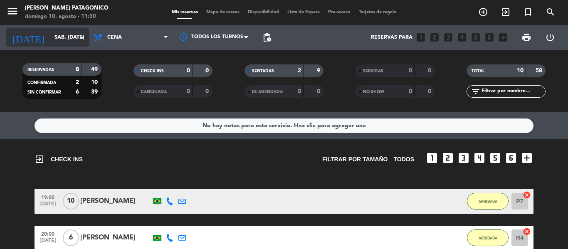
click at [66, 39] on input "sáb. [DATE]" at bounding box center [85, 37] width 70 height 14
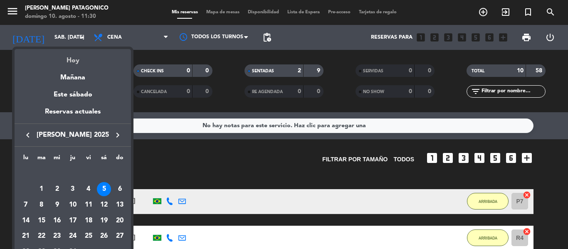
click at [74, 56] on div "Hoy" at bounding box center [73, 57] width 116 height 17
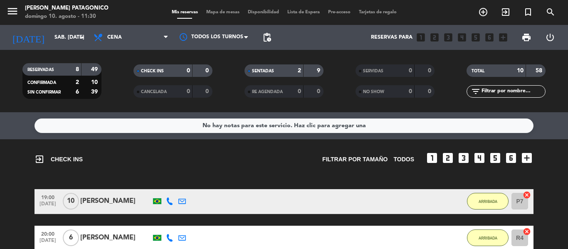
type input "dom. 10 ago."
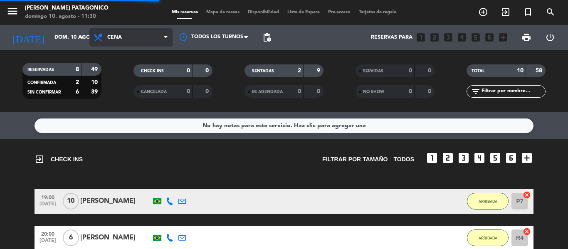
click at [121, 35] on span "Cena" at bounding box center [114, 38] width 15 height 6
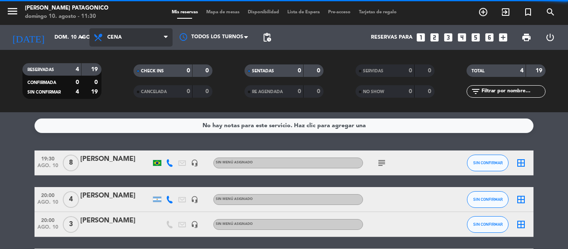
click at [133, 37] on span "Cena" at bounding box center [130, 37] width 83 height 18
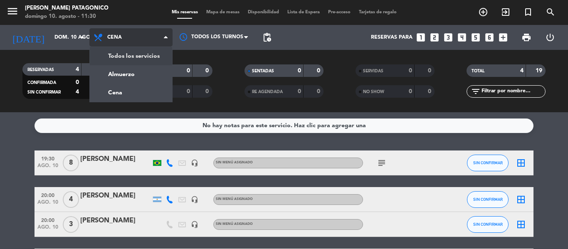
click at [136, 51] on div "menu [PERSON_NAME] Patagonico [PERSON_NAME] 10. [PERSON_NAME] - 11:30 Mis reser…" at bounding box center [284, 56] width 568 height 112
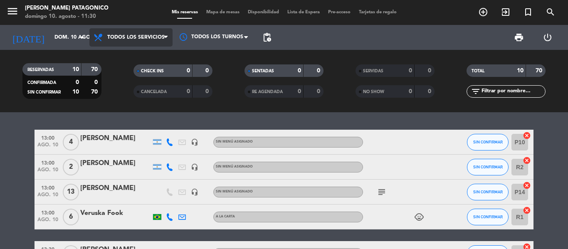
click at [132, 37] on span "Todos los servicios" at bounding box center [135, 38] width 57 height 6
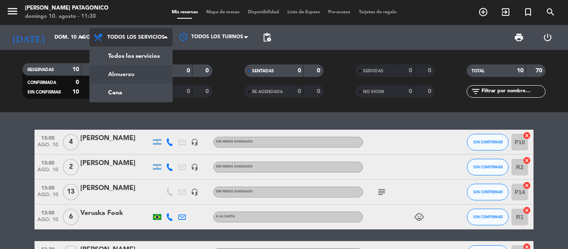
click at [126, 74] on div "menu [PERSON_NAME] Patagonico [PERSON_NAME] 10. [PERSON_NAME] - 11:30 Mis reser…" at bounding box center [284, 56] width 568 height 112
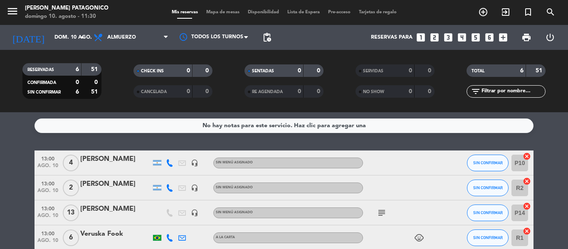
scroll to position [42, 0]
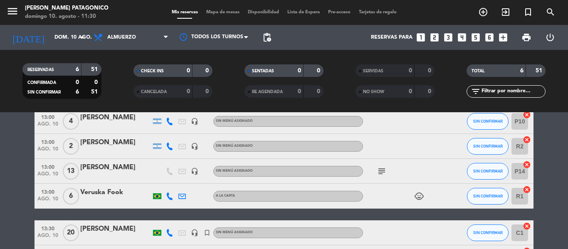
click at [384, 169] on icon "subject" at bounding box center [382, 171] width 10 height 10
click at [5, 153] on bookings-row "13:00 ago. 10 4 [PERSON_NAME] headset_mic Sin menú asignado SIN CONFIRMAR P10 c…" at bounding box center [284, 189] width 568 height 161
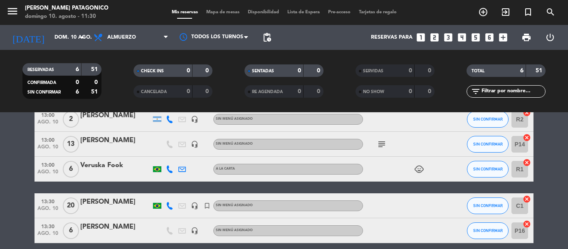
scroll to position [83, 0]
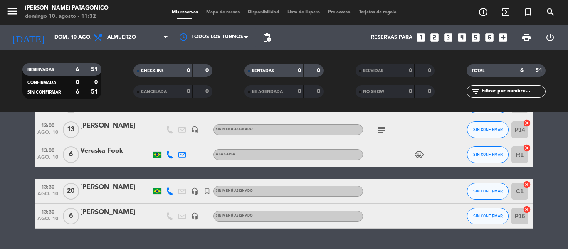
click at [126, 130] on div "[PERSON_NAME]" at bounding box center [115, 126] width 71 height 11
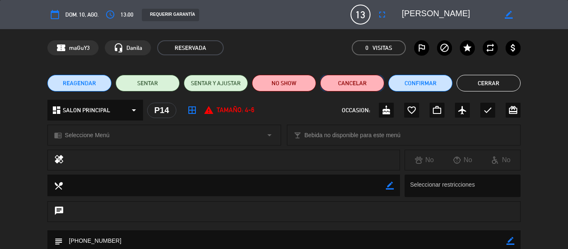
click at [347, 81] on button "Cancelar" at bounding box center [352, 83] width 64 height 17
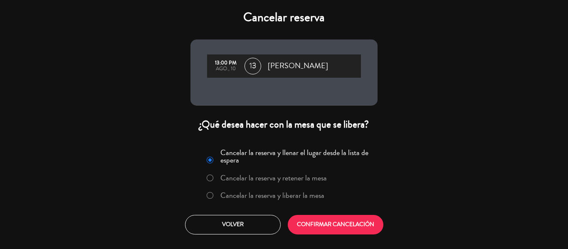
click at [285, 194] on label "Cancelar la reserva y liberar la mesa" at bounding box center [272, 195] width 104 height 7
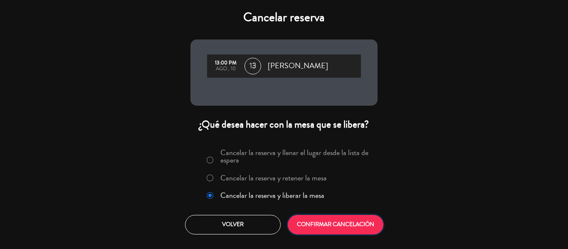
click at [328, 221] on button "CONFIRMAR CANCELACIÓN" at bounding box center [336, 225] width 96 height 20
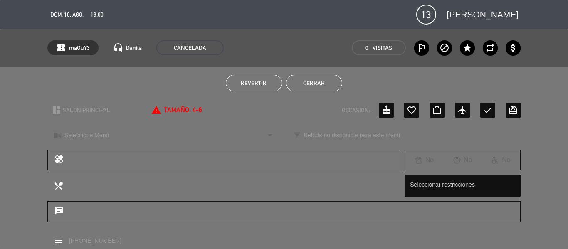
click at [314, 82] on button "Cerrar" at bounding box center [314, 83] width 56 height 17
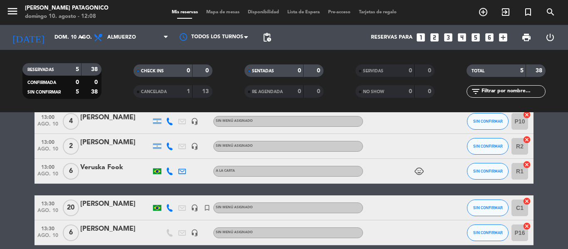
scroll to position [0, 0]
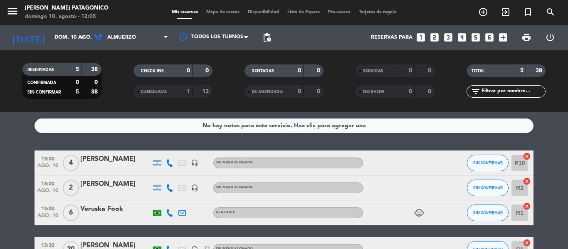
drag, startPoint x: 94, startPoint y: 171, endPoint x: 0, endPoint y: 181, distance: 94.9
click at [0, 181] on bookings-row "13:00 ago. 10 4 [PERSON_NAME] headset_mic Sin menú asignado SIN CONFIRMAR P10 c…" at bounding box center [284, 219] width 568 height 136
click at [490, 15] on span "add_circle_outline" at bounding box center [483, 12] width 22 height 14
click at [481, 18] on span "add_circle_outline" at bounding box center [483, 12] width 22 height 14
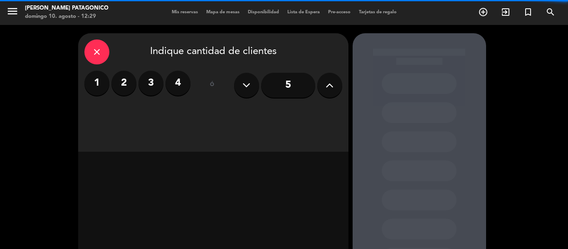
click at [127, 76] on label "2" at bounding box center [123, 83] width 25 height 25
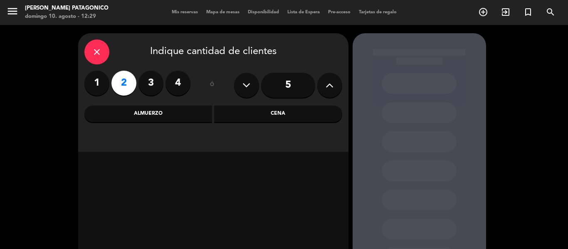
click at [307, 113] on div "Cena" at bounding box center [278, 114] width 128 height 17
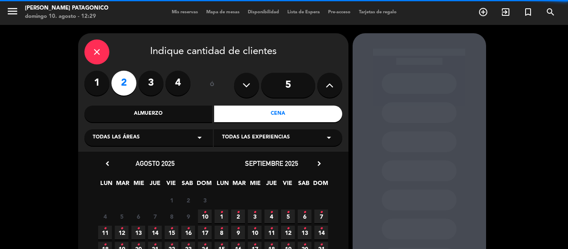
click at [148, 115] on div "Almuerzo" at bounding box center [148, 114] width 128 height 17
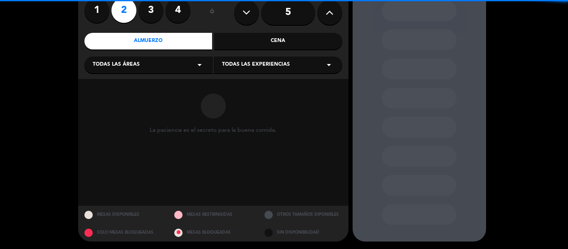
scroll to position [74, 0]
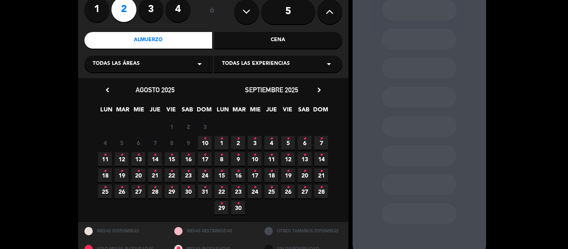
click at [200, 140] on span "10 •" at bounding box center [205, 143] width 14 height 14
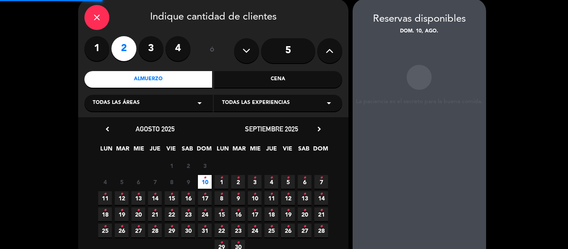
scroll to position [33, 0]
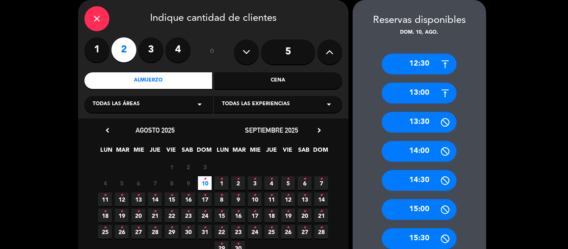
click at [419, 151] on div "14:00" at bounding box center [419, 151] width 75 height 21
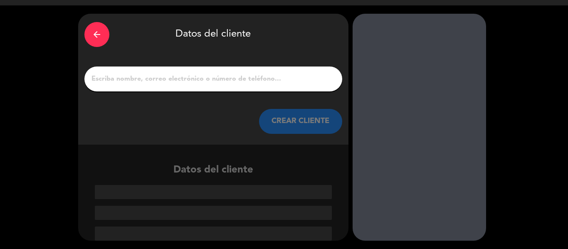
click at [142, 75] on input "1" at bounding box center [213, 79] width 245 height 12
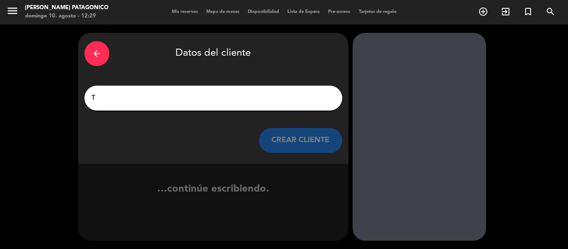
scroll to position [0, 0]
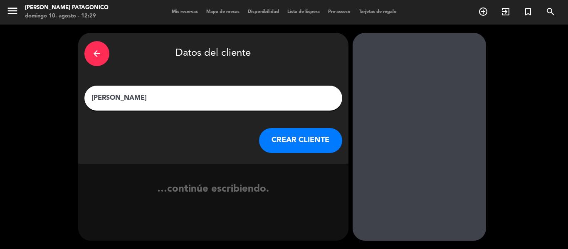
type input "[PERSON_NAME]"
click at [333, 146] on button "CREAR CLIENTE" at bounding box center [300, 140] width 83 height 25
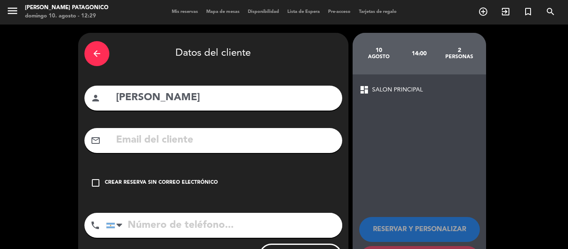
click at [94, 189] on div "check_box_outline_blank Crear reserva sin correo electrónico" at bounding box center [213, 182] width 258 height 25
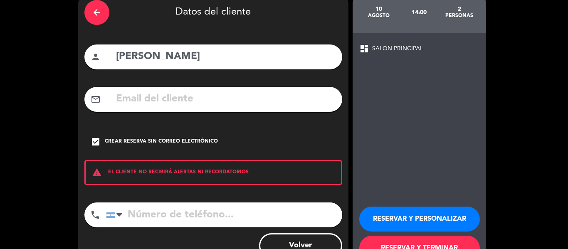
scroll to position [72, 0]
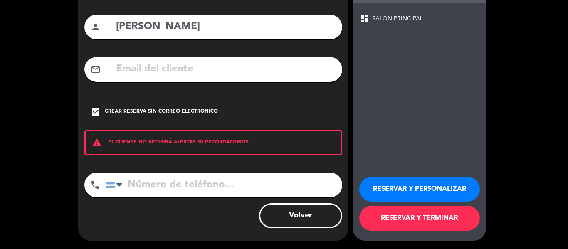
click at [386, 209] on button "RESERVAR Y TERMINAR" at bounding box center [419, 218] width 121 height 25
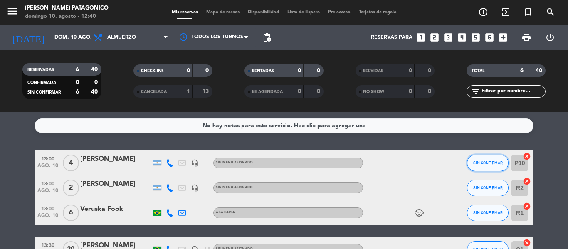
click at [488, 164] on span "SIN CONFIRMAR" at bounding box center [488, 162] width 30 height 5
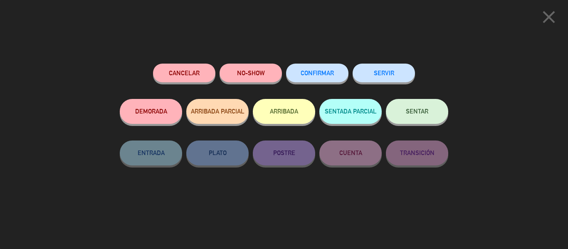
click at [286, 116] on button "ARRIBADA" at bounding box center [284, 111] width 62 height 25
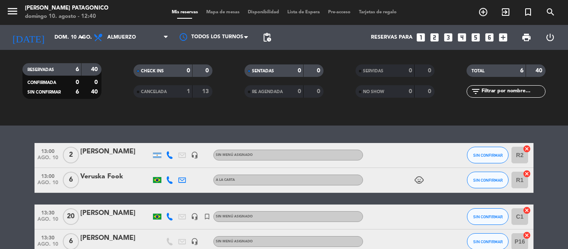
scroll to position [108, 0]
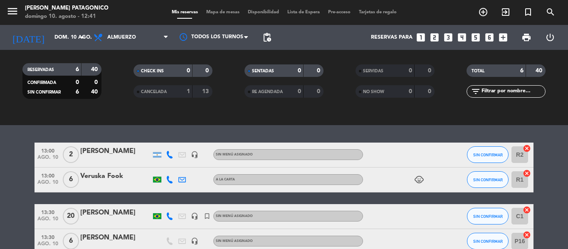
click at [418, 180] on icon "child_care" at bounding box center [419, 180] width 10 height 10
click at [419, 180] on icon "child_care" at bounding box center [419, 180] width 10 height 10
click at [435, 126] on div "No hay notas para este servicio. Haz clic para agregar una exit_to_app CHECK IN…" at bounding box center [284, 180] width 568 height 137
click at [2, 171] on bookings-row "13:00 ago. 10 2 [PERSON_NAME] headset_mic Sin menú asignado SIN CONFIRMAR R2 ca…" at bounding box center [284, 217] width 568 height 148
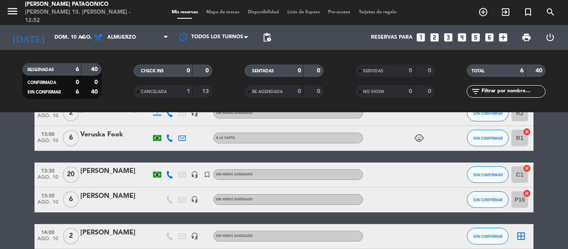
click at [527, 131] on icon "cancel" at bounding box center [527, 132] width 8 height 8
click at [484, 140] on span "SIN CONFIRMAR" at bounding box center [488, 138] width 30 height 5
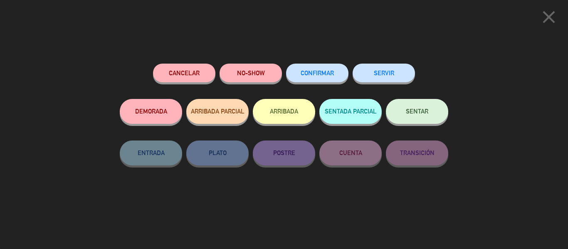
click at [277, 115] on button "ARRIBADA" at bounding box center [284, 111] width 62 height 25
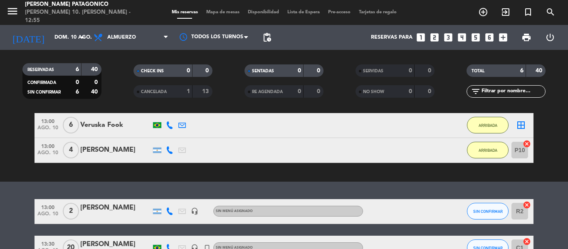
scroll to position [66, 0]
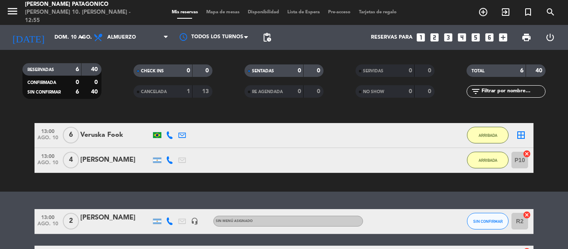
click at [489, 230] on div "SIN CONFIRMAR" at bounding box center [488, 221] width 42 height 25
click at [494, 222] on span "SIN CONFIRMAR" at bounding box center [488, 221] width 30 height 5
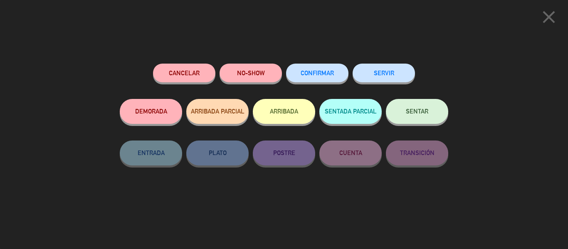
click at [278, 118] on button "ARRIBADA" at bounding box center [284, 111] width 62 height 25
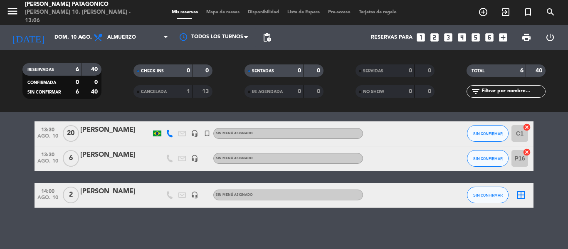
scroll to position [179, 0]
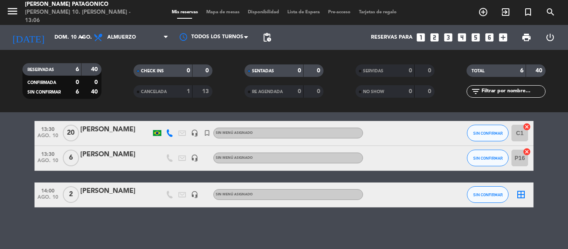
click at [187, 227] on div "No hay notas para este servicio. Haz clic para agregar una exit_to_app CHECK IN…" at bounding box center [284, 180] width 568 height 137
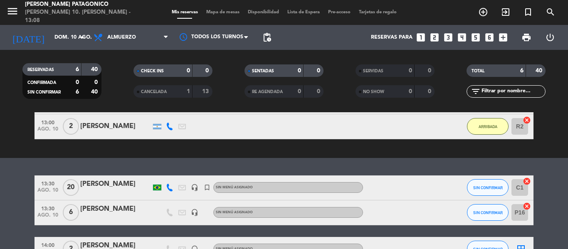
scroll to position [138, 0]
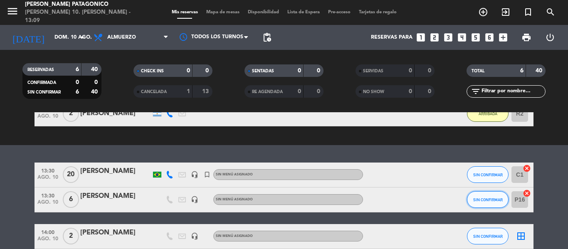
click at [481, 203] on button "SIN CONFIRMAR" at bounding box center [488, 199] width 42 height 17
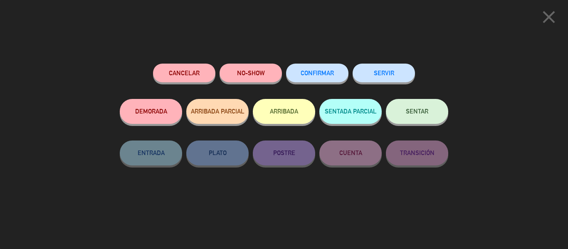
click at [293, 113] on button "ARRIBADA" at bounding box center [284, 111] width 62 height 25
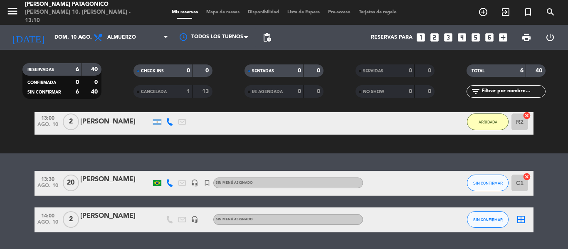
scroll to position [179, 0]
